Goal: Information Seeking & Learning: Understand process/instructions

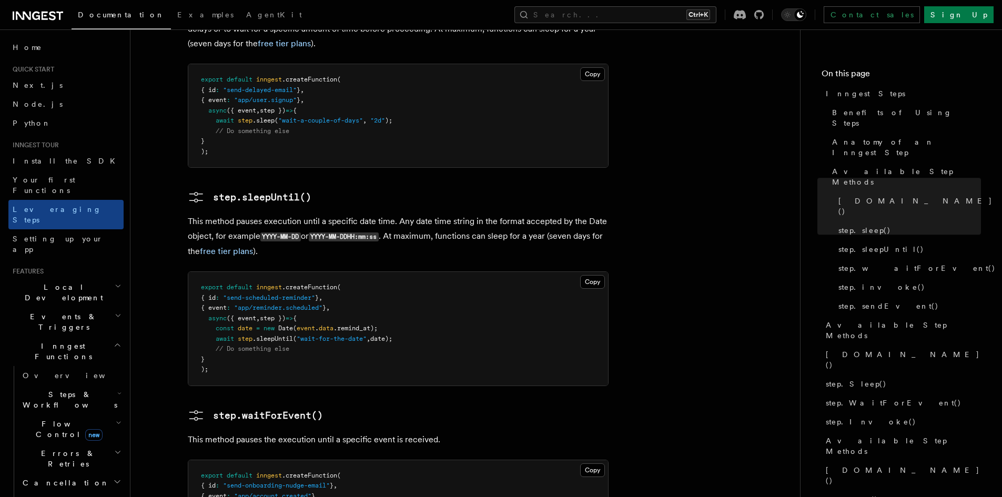
scroll to position [1000, 0]
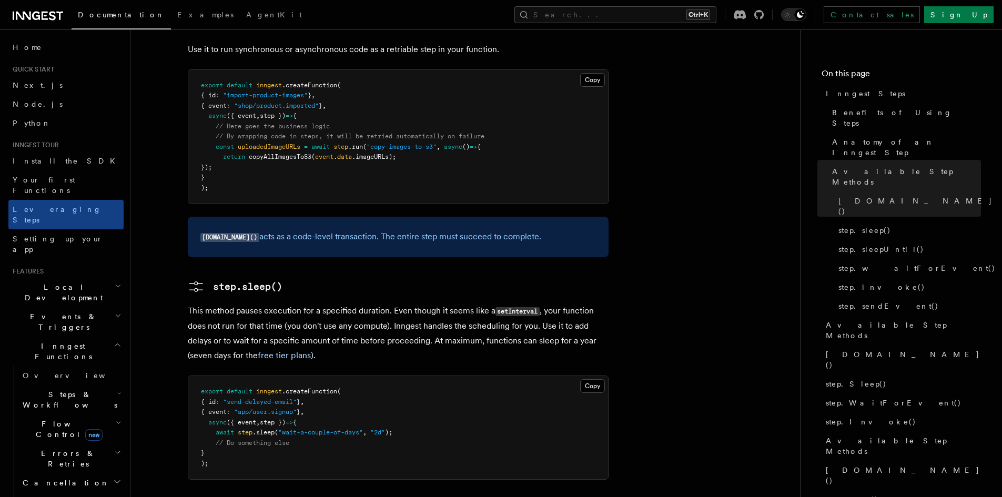
drag, startPoint x: 646, startPoint y: 185, endPoint x: 627, endPoint y: 167, distance: 26.4
drag, startPoint x: 627, startPoint y: 167, endPoint x: 632, endPoint y: 128, distance: 39.3
click at [632, 128] on article "Inngest tour Inngest Steps Steps are fundamental building blocks in Inngest fun…" at bounding box center [465, 448] width 636 height 2803
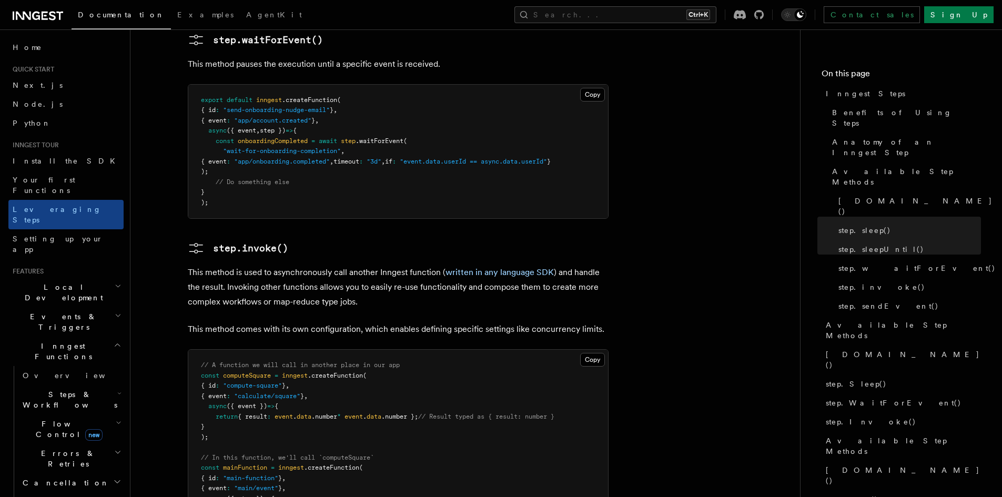
scroll to position [1692, 0]
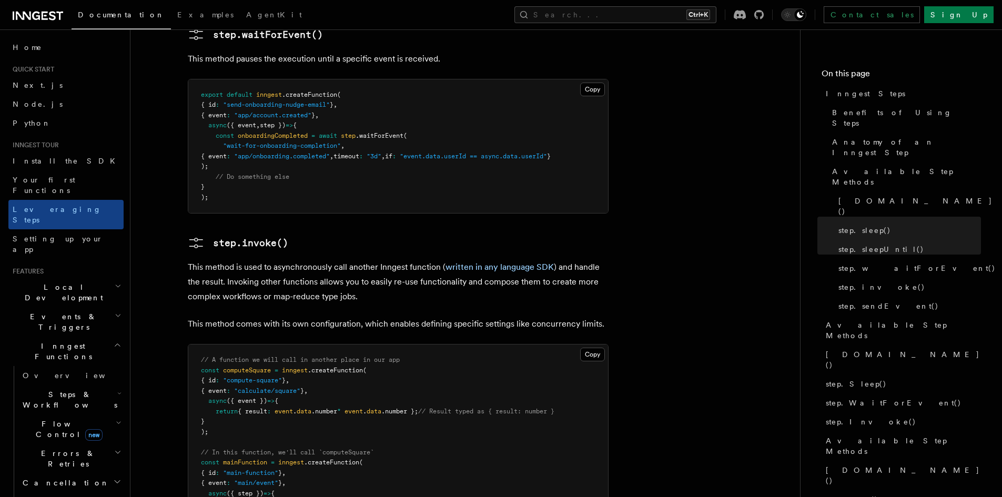
drag, startPoint x: 668, startPoint y: 139, endPoint x: 672, endPoint y: 146, distance: 8.3
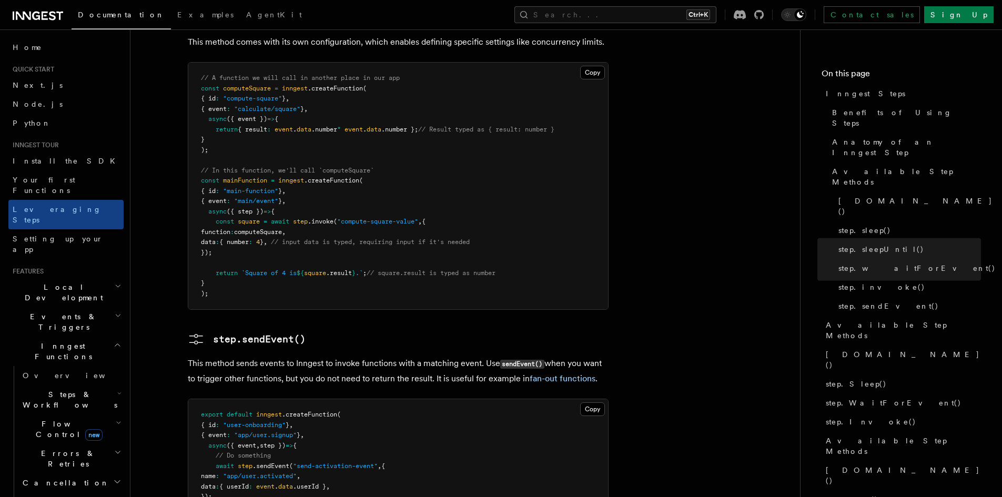
scroll to position [2219, 0]
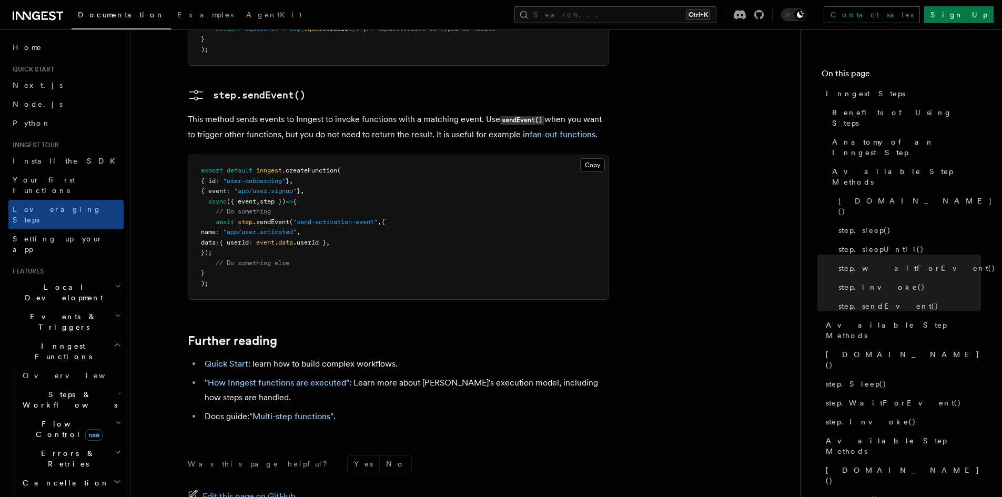
click at [116, 419] on icon "button" at bounding box center [119, 423] width 6 height 8
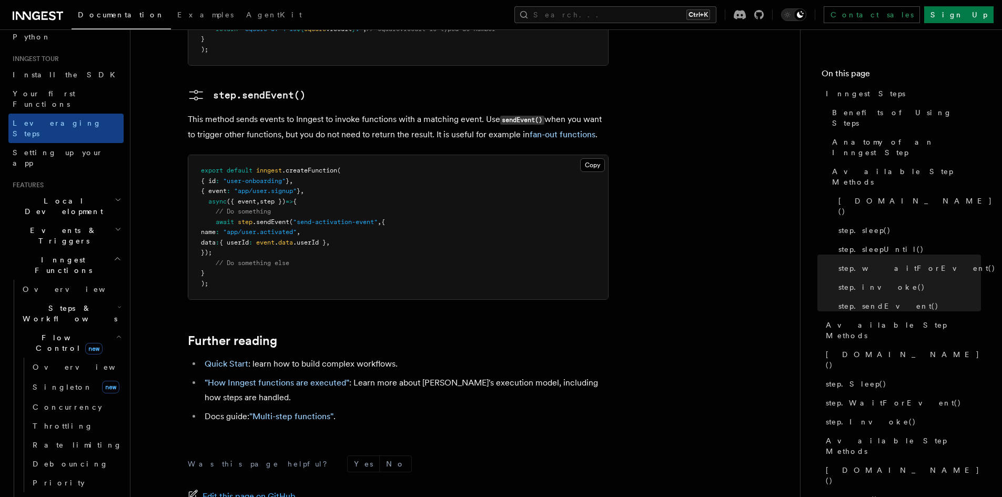
scroll to position [105, 0]
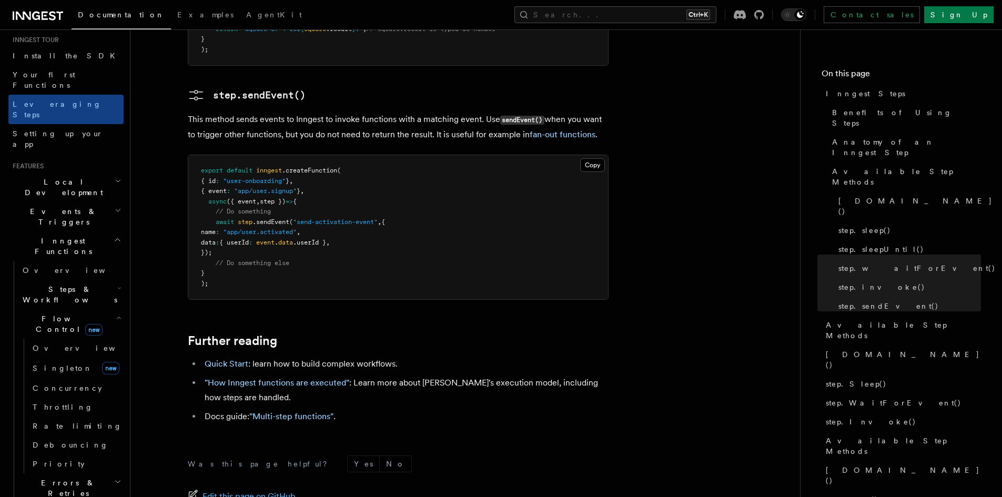
click at [116, 314] on icon "button" at bounding box center [119, 318] width 6 height 8
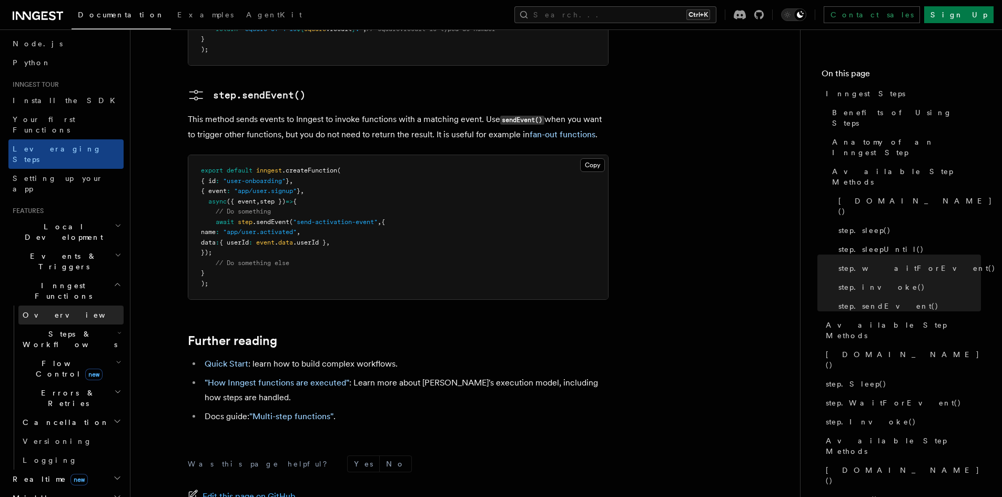
scroll to position [0, 0]
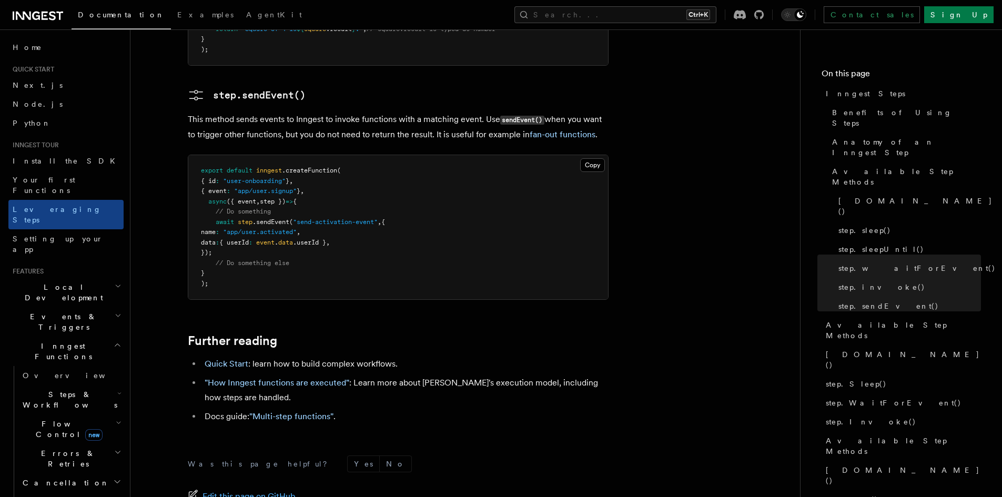
click at [115, 311] on icon "button" at bounding box center [118, 315] width 7 height 8
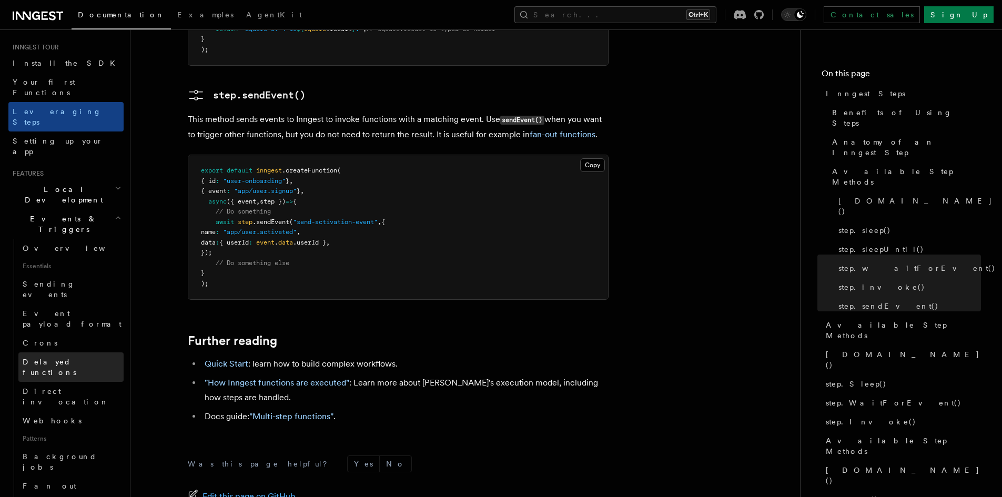
scroll to position [105, 0]
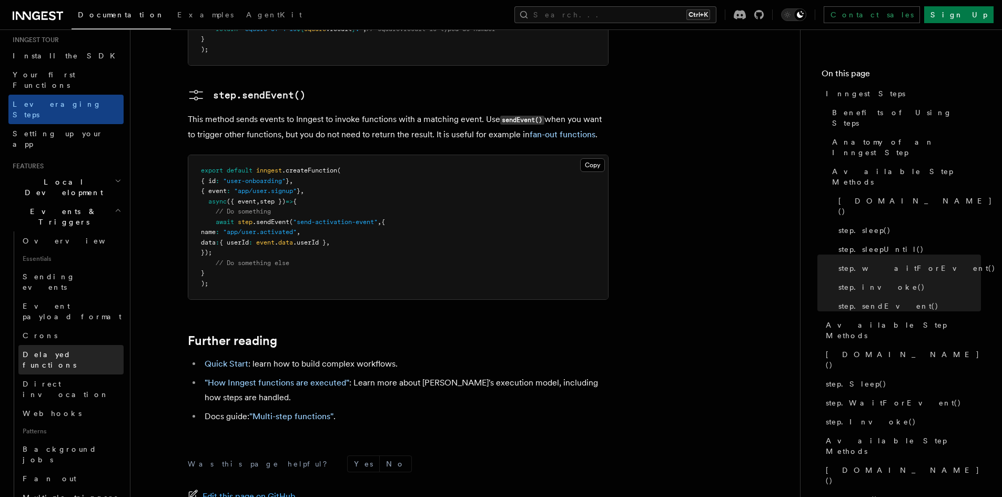
click at [89, 345] on link "Delayed functions" at bounding box center [70, 359] width 105 height 29
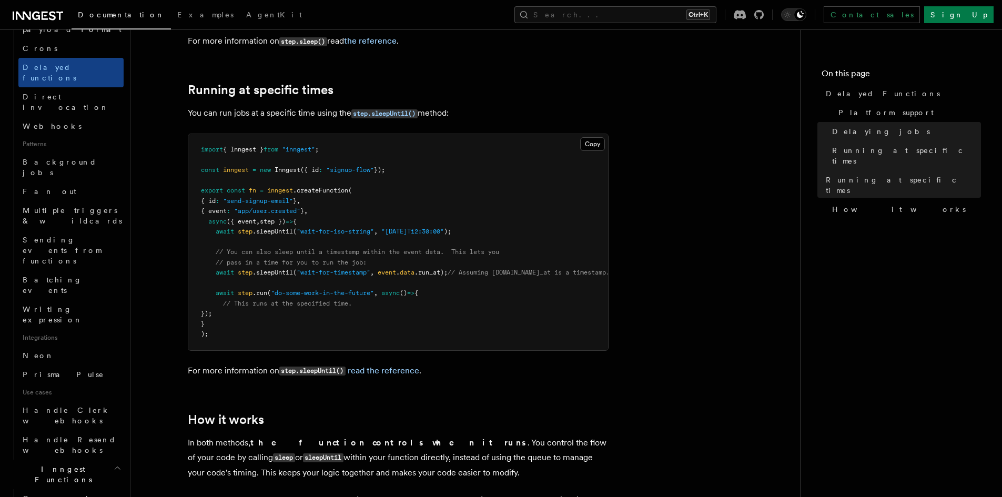
scroll to position [421, 0]
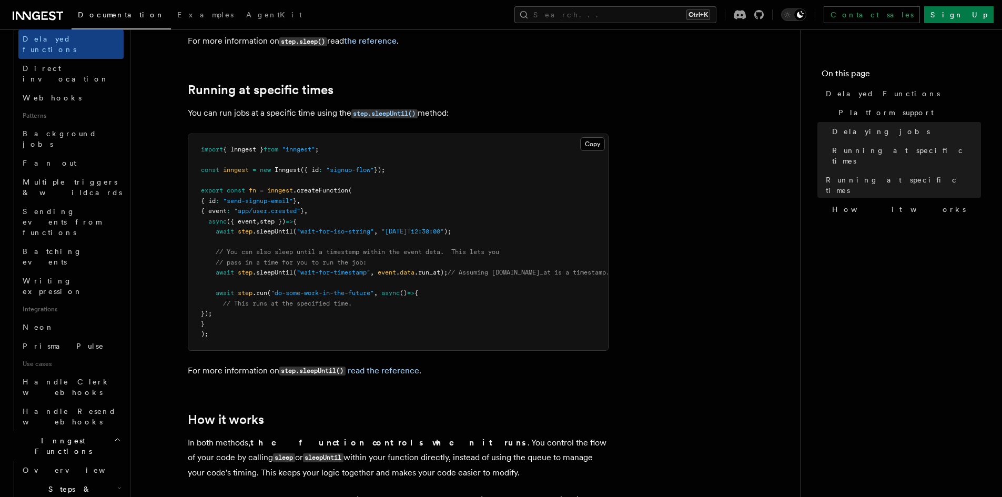
click at [117, 484] on icon "button" at bounding box center [119, 488] width 4 height 8
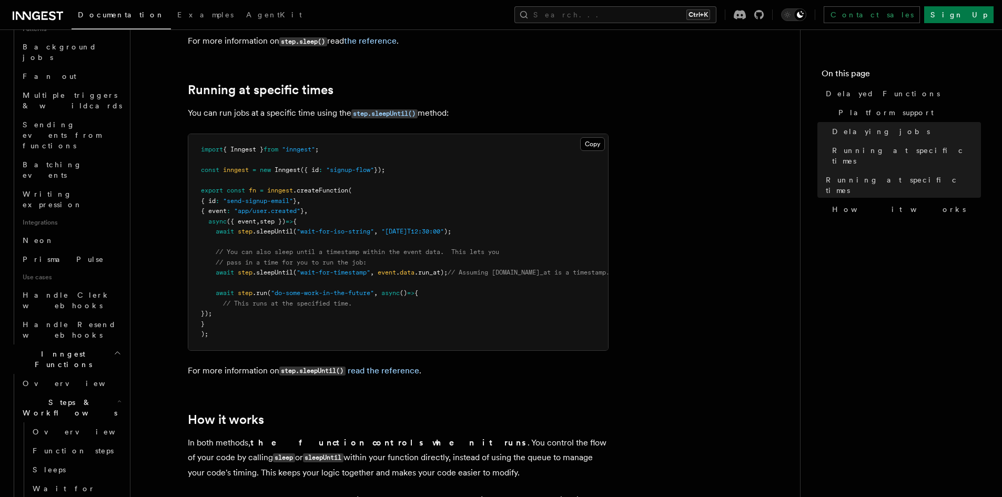
scroll to position [526, 0]
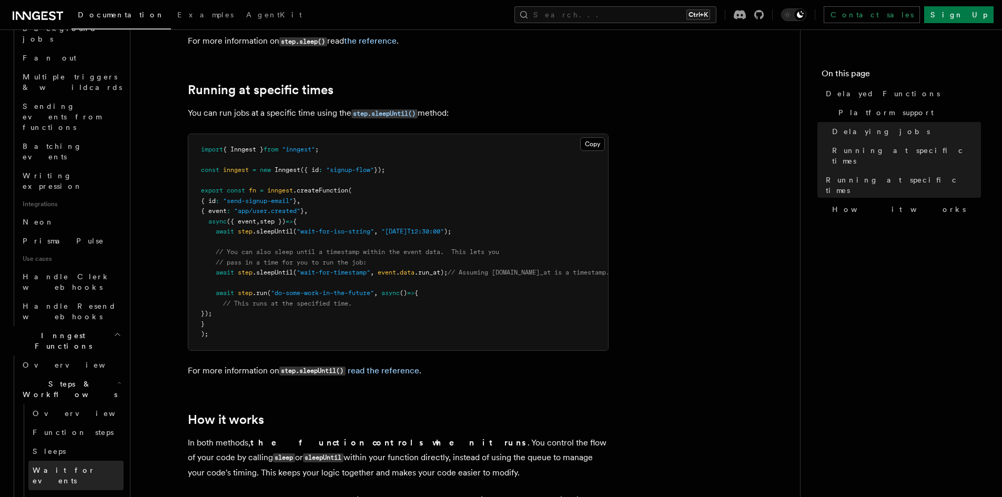
click at [89, 461] on link "Wait for events" at bounding box center [75, 475] width 95 height 29
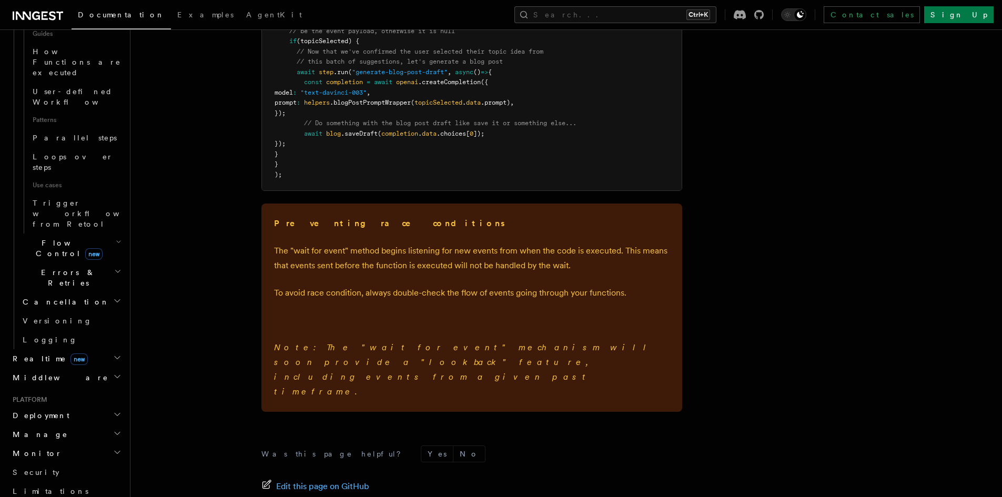
scroll to position [1473, 0]
